Goal: Task Accomplishment & Management: Complete application form

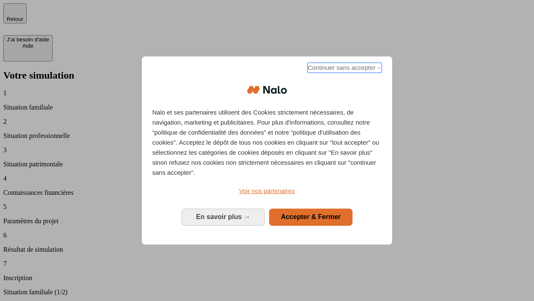
click at [344, 69] on span "Continuer sans accepter →" at bounding box center [345, 68] width 74 height 10
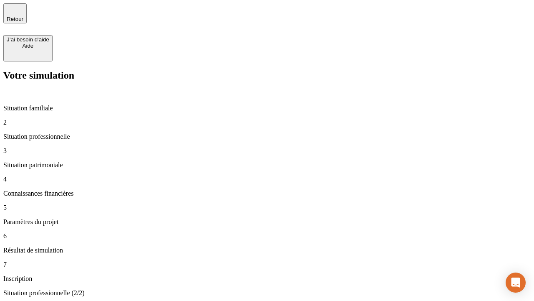
type input "30 000"
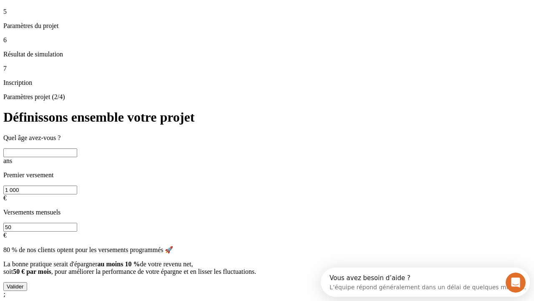
scroll to position [16, 0]
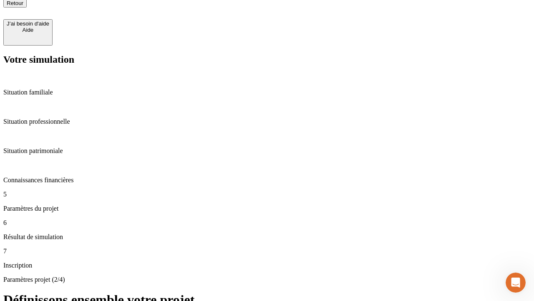
scroll to position [8, 0]
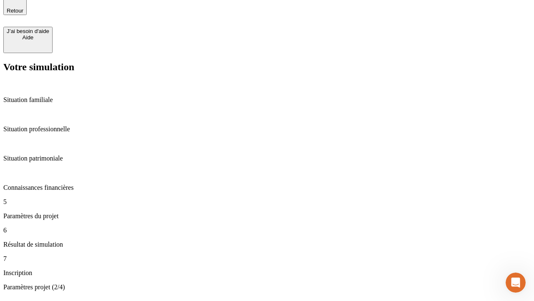
type input "25"
type input "1 000"
type input "640"
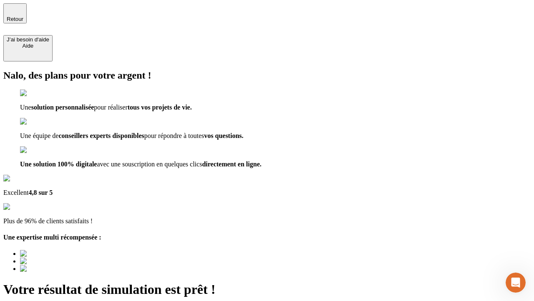
type input "[EMAIL_ADDRESS][PERSON_NAME][DOMAIN_NAME]"
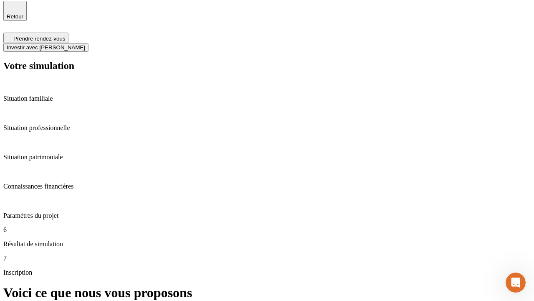
click at [85, 44] on span "Investir avec [PERSON_NAME]" at bounding box center [46, 47] width 78 height 6
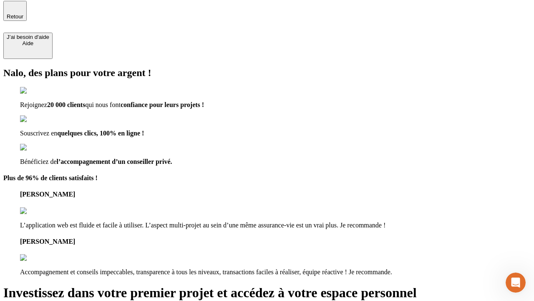
scroll to position [2, 0]
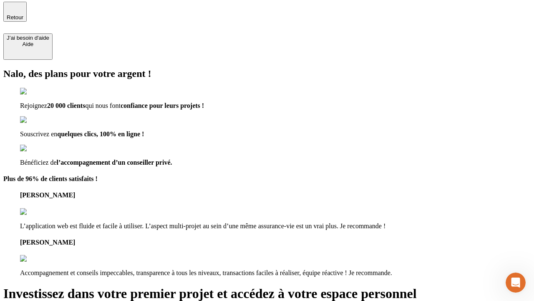
type input "abc"
